Goal: Navigation & Orientation: Find specific page/section

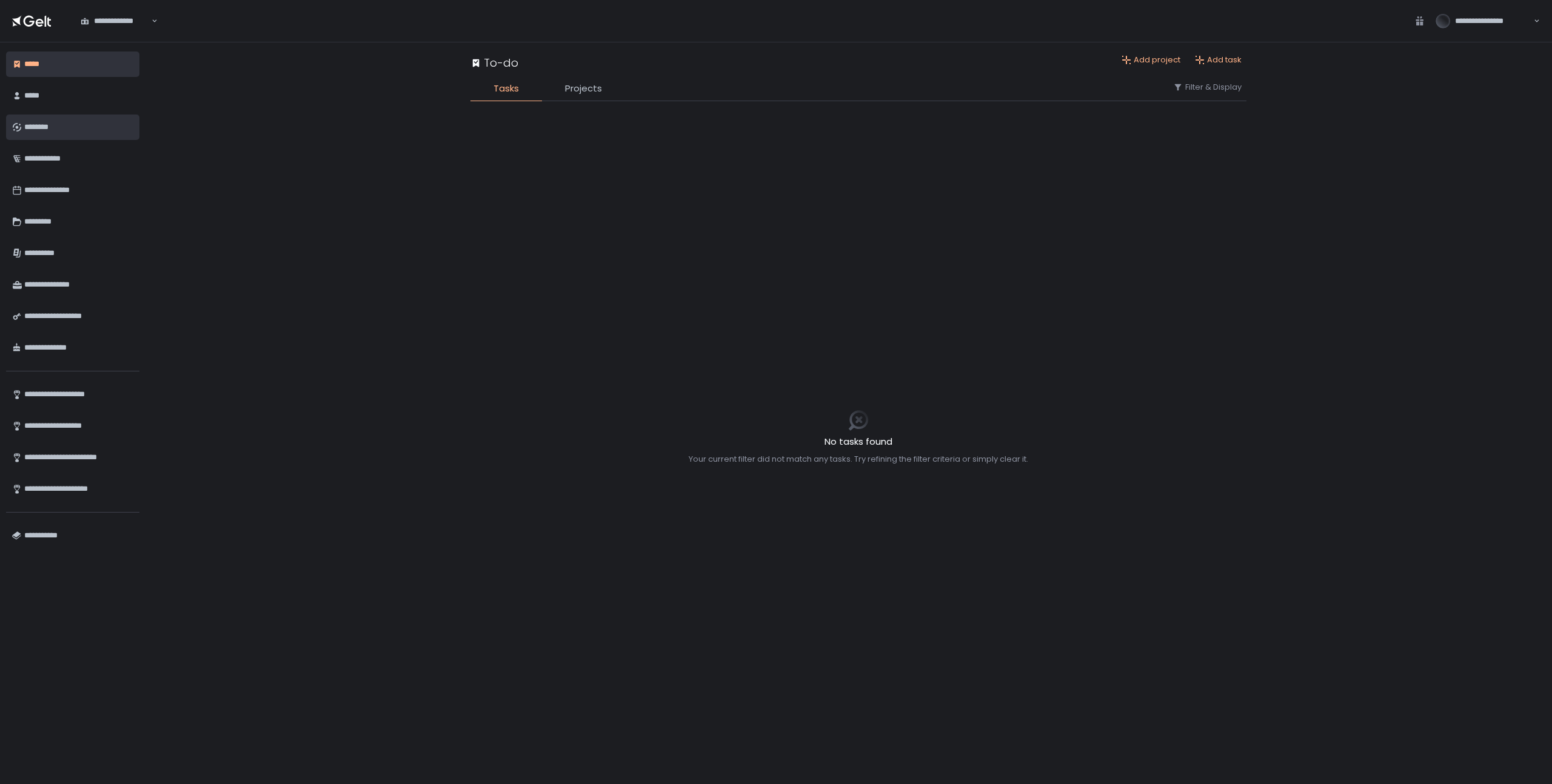
click at [43, 129] on div "********" at bounding box center [79, 127] width 109 height 21
